Goal: Task Accomplishment & Management: Use online tool/utility

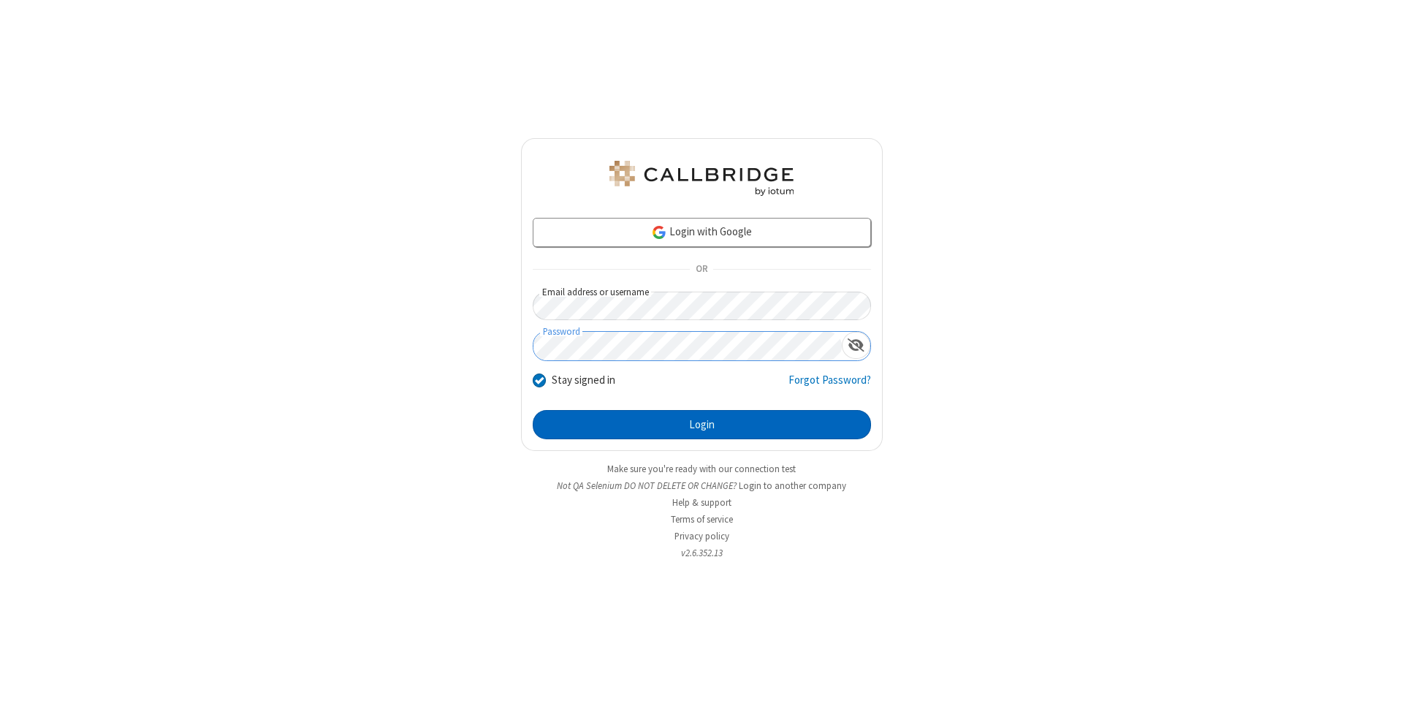
click at [702, 425] on button "Login" at bounding box center [702, 424] width 338 height 29
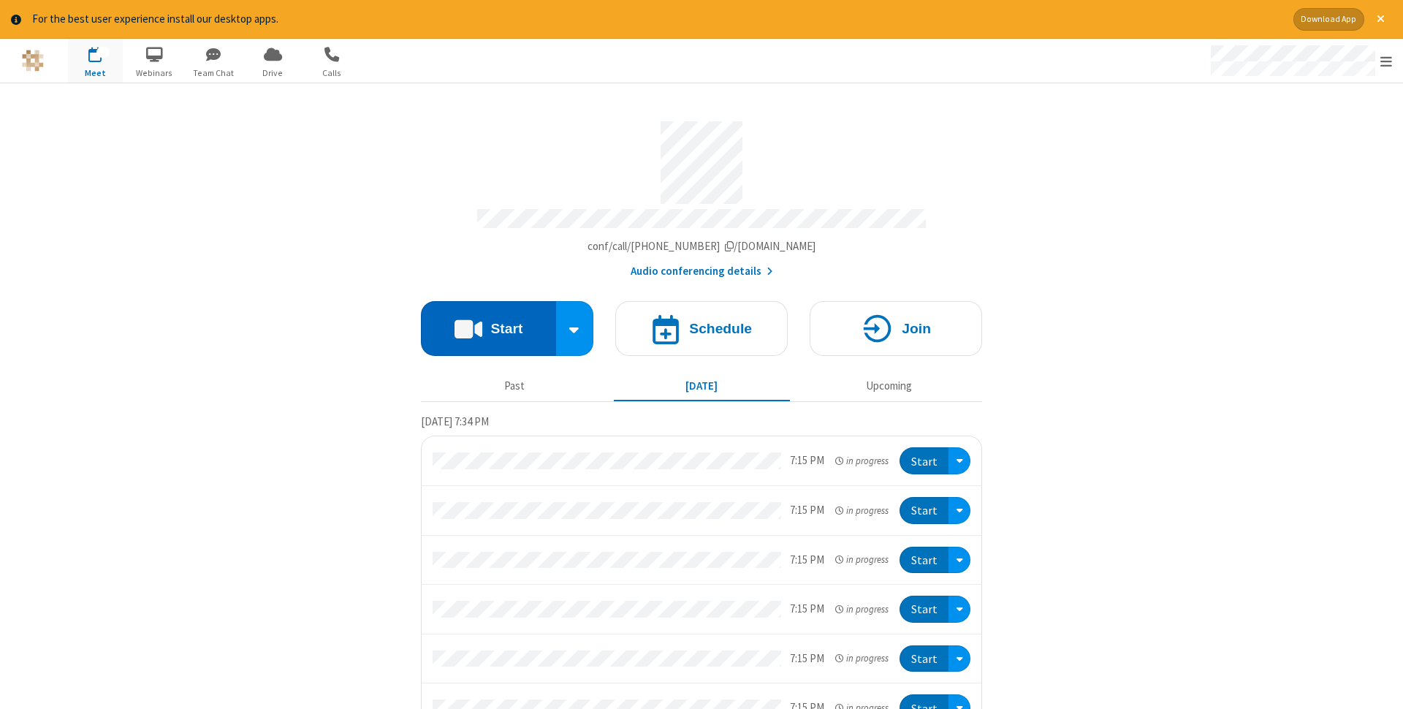
click at [488, 324] on button "Start" at bounding box center [488, 328] width 135 height 55
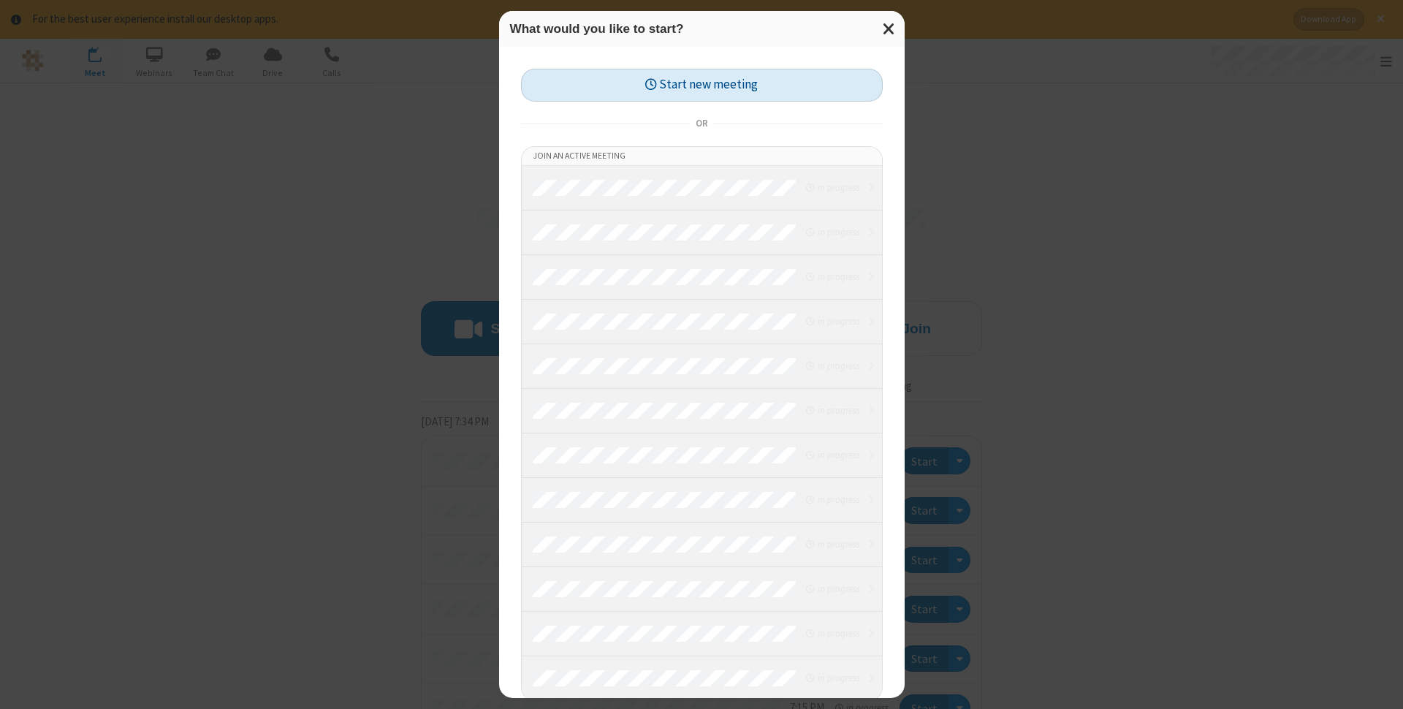
click at [702, 85] on button "Start new meeting" at bounding box center [702, 85] width 362 height 33
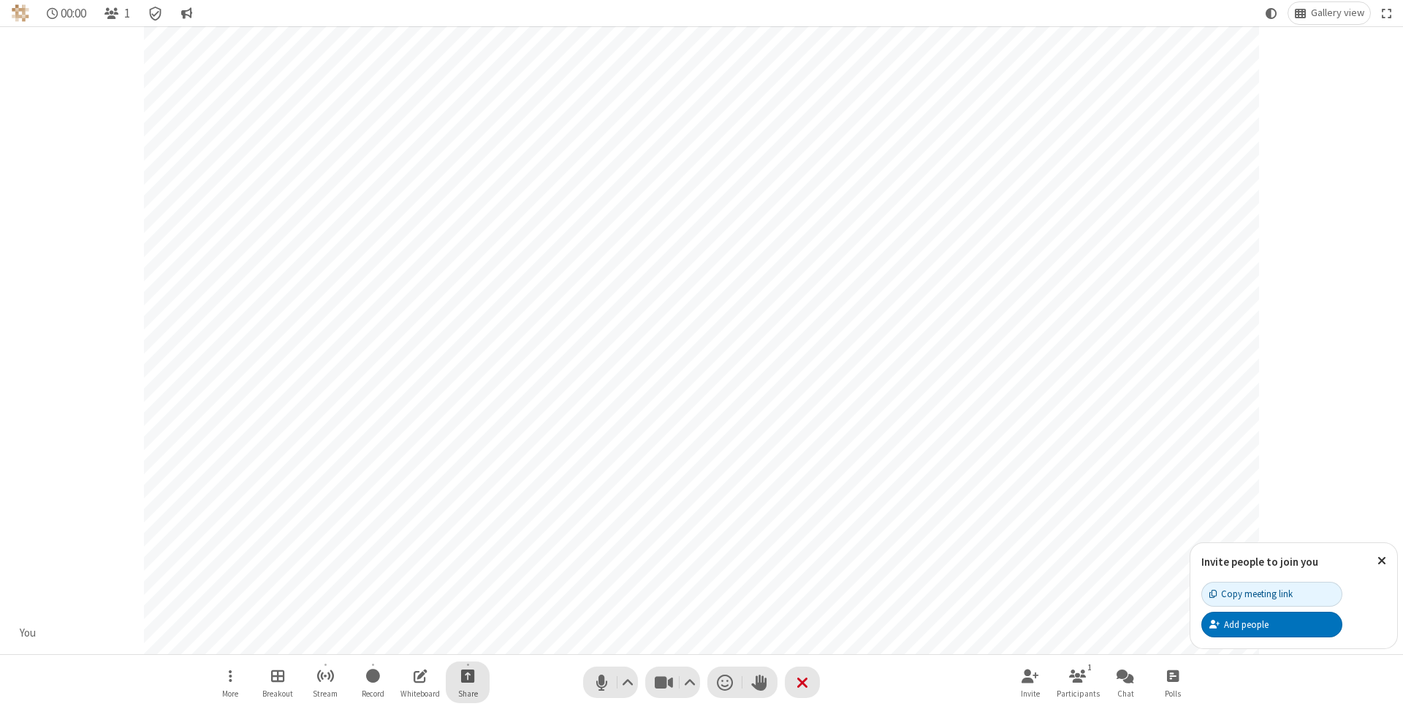
click at [467, 675] on span "Start sharing" at bounding box center [468, 676] width 14 height 18
click at [409, 639] on span "Share my screen" at bounding box center [409, 641] width 17 height 12
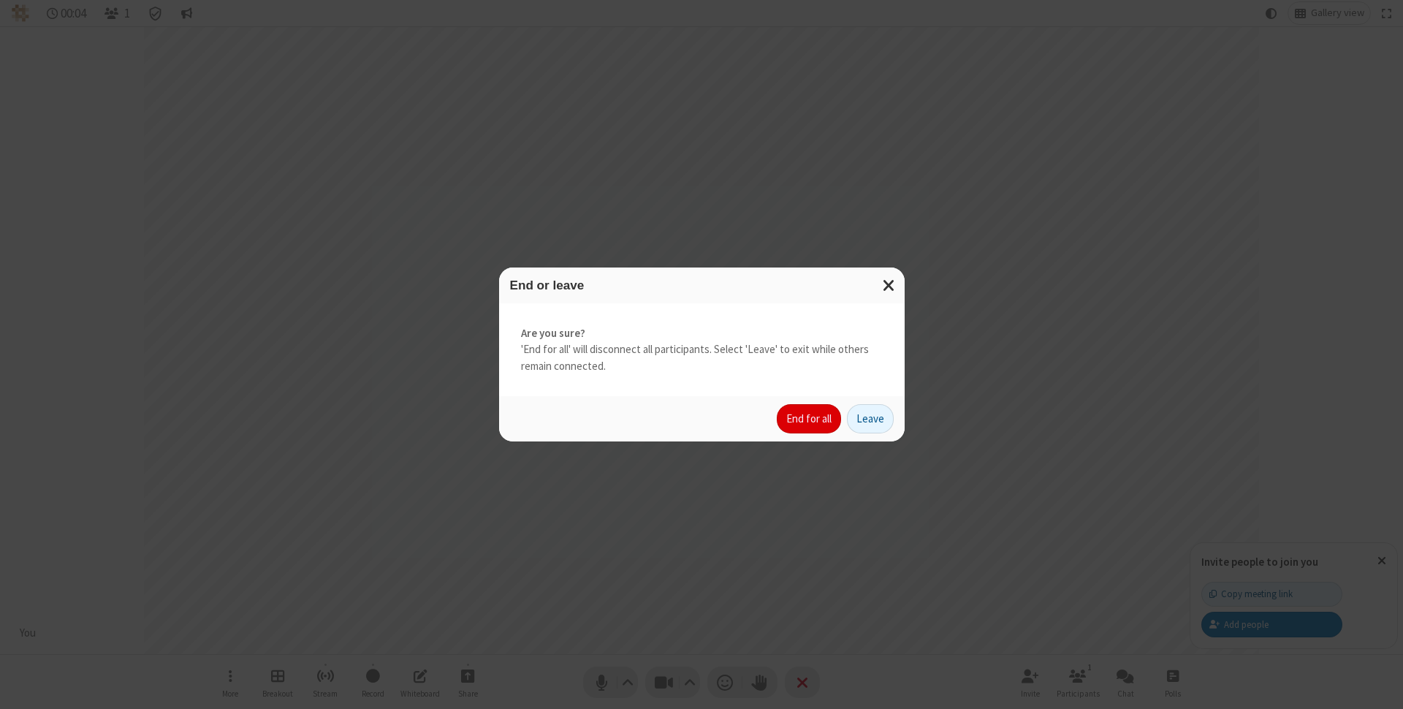
click at [810, 419] on button "End for all" at bounding box center [809, 418] width 64 height 29
